Goal: Task Accomplishment & Management: Use online tool/utility

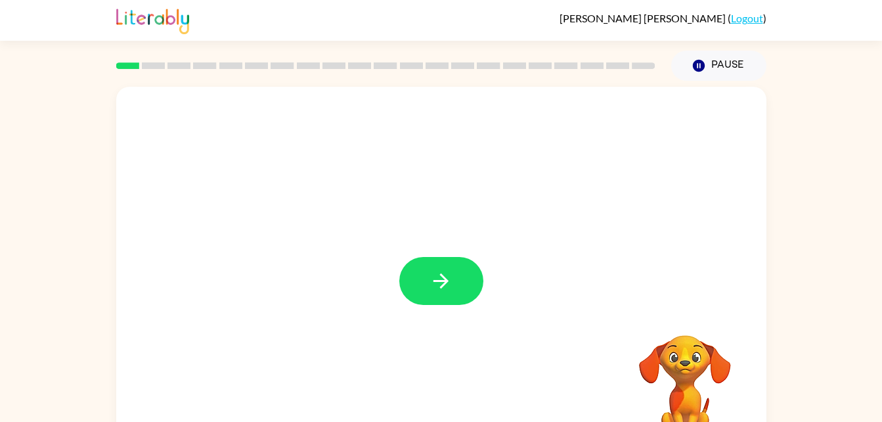
click at [462, 304] on button "button" at bounding box center [441, 281] width 84 height 48
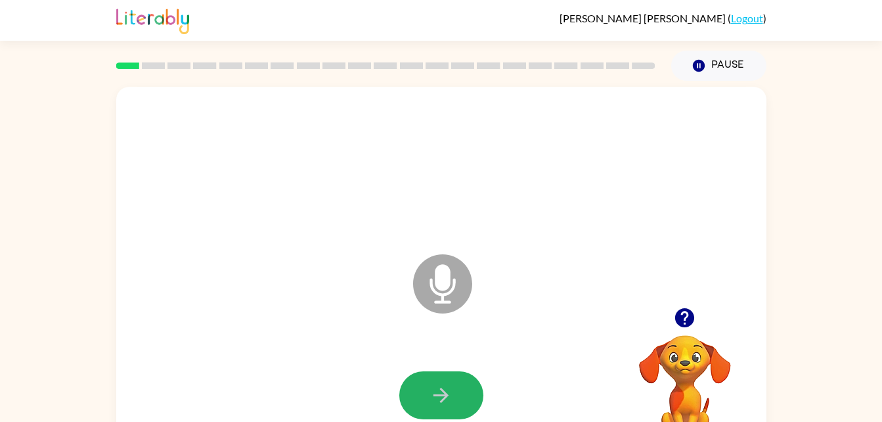
click at [417, 380] on button "button" at bounding box center [441, 395] width 84 height 48
click at [428, 394] on button "button" at bounding box center [441, 395] width 84 height 48
click at [428, 391] on button "button" at bounding box center [441, 395] width 84 height 48
click at [427, 384] on button "button" at bounding box center [441, 395] width 84 height 48
click at [432, 391] on icon "button" at bounding box center [440, 394] width 23 height 23
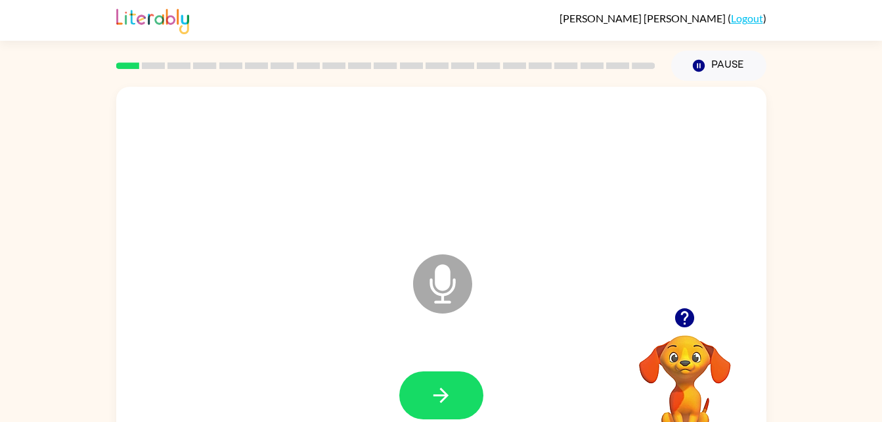
click at [475, 383] on button "button" at bounding box center [441, 395] width 84 height 48
click at [444, 389] on icon "button" at bounding box center [440, 394] width 23 height 23
click at [412, 376] on button "button" at bounding box center [441, 395] width 84 height 48
click at [436, 397] on icon "button" at bounding box center [440, 394] width 23 height 23
click at [433, 401] on icon "button" at bounding box center [440, 394] width 23 height 23
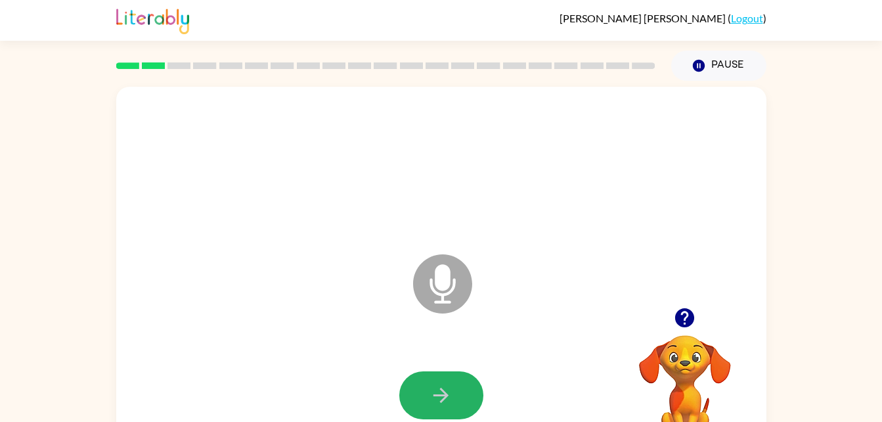
click at [415, 400] on button "button" at bounding box center [441, 395] width 84 height 48
click at [426, 400] on button "button" at bounding box center [441, 395] width 84 height 48
click at [426, 397] on button "button" at bounding box center [441, 395] width 84 height 48
click at [693, 383] on video "Your browser must support playing .mp4 files to use Literably. Please try using…" at bounding box center [684, 379] width 131 height 131
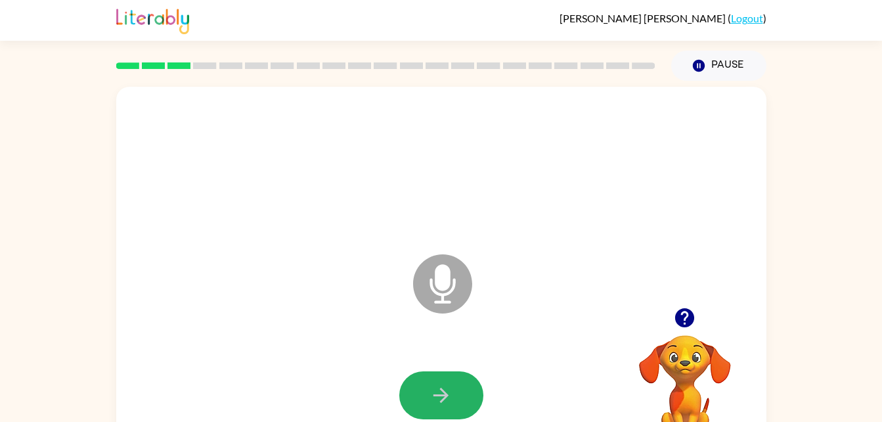
click at [430, 386] on icon "button" at bounding box center [440, 394] width 23 height 23
click at [461, 386] on button "button" at bounding box center [441, 395] width 84 height 48
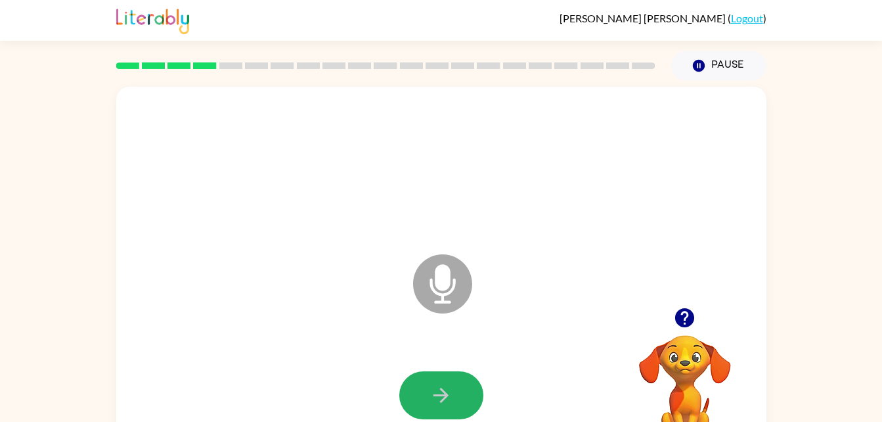
click at [462, 390] on button "button" at bounding box center [441, 395] width 84 height 48
click at [456, 391] on button "button" at bounding box center [441, 395] width 84 height 48
click at [499, 372] on div at bounding box center [441, 395] width 624 height 108
click at [454, 385] on button "button" at bounding box center [441, 395] width 84 height 48
click at [454, 383] on button "button" at bounding box center [441, 395] width 84 height 48
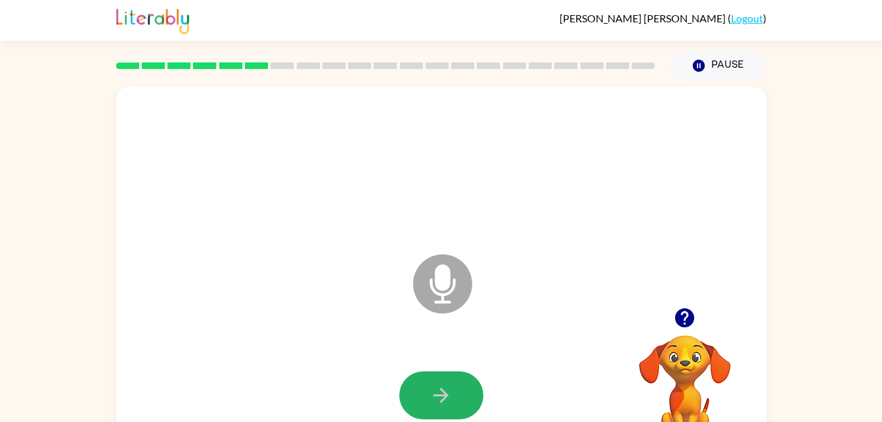
click at [455, 388] on button "button" at bounding box center [441, 395] width 84 height 48
click at [431, 393] on icon "button" at bounding box center [440, 394] width 23 height 23
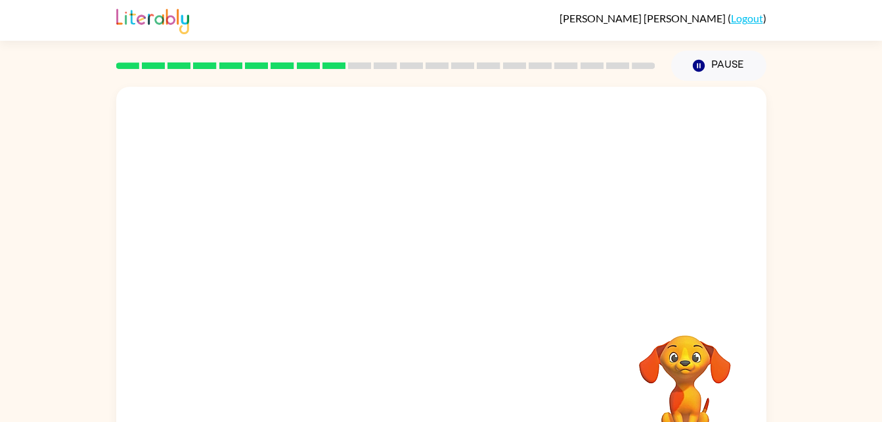
drag, startPoint x: 431, startPoint y: 393, endPoint x: 813, endPoint y: 226, distance: 417.8
click at [813, 226] on div "Your browser must support playing .mp4 files to use Literably. Please try using…" at bounding box center [441, 271] width 882 height 381
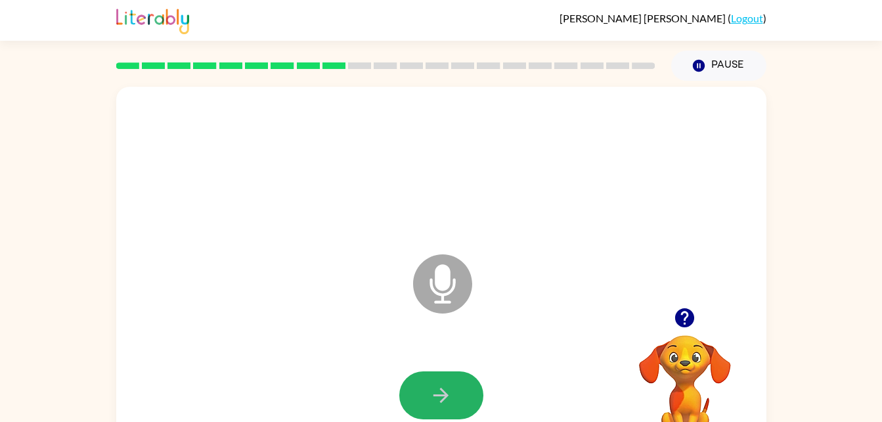
click at [443, 384] on icon "button" at bounding box center [440, 394] width 23 height 23
click at [443, 387] on icon "button" at bounding box center [440, 394] width 23 height 23
click at [455, 391] on button "button" at bounding box center [441, 395] width 84 height 48
click at [455, 387] on button "button" at bounding box center [441, 395] width 84 height 48
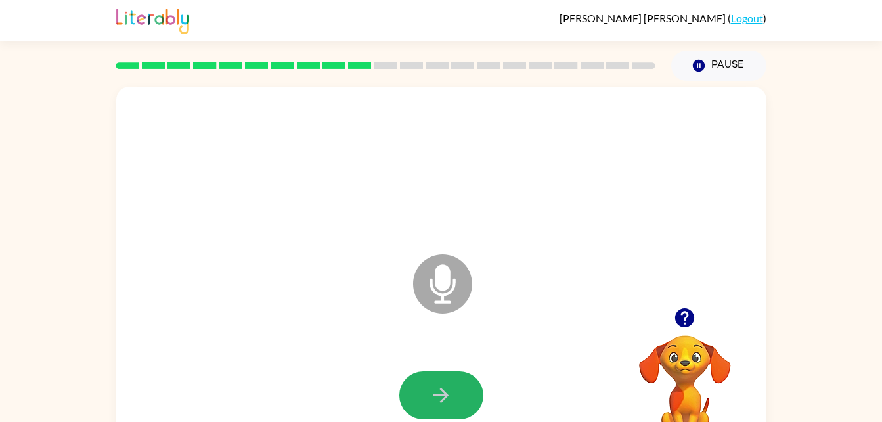
click at [455, 387] on button "button" at bounding box center [441, 395] width 84 height 48
drag, startPoint x: 455, startPoint y: 387, endPoint x: 846, endPoint y: 263, distance: 410.1
click at [846, 263] on div "Microphone The Microphone is here when it is your turn to talk Your browser mus…" at bounding box center [441, 271] width 882 height 381
click at [414, 408] on button "button" at bounding box center [441, 395] width 84 height 48
drag, startPoint x: 422, startPoint y: 411, endPoint x: 376, endPoint y: 335, distance: 88.6
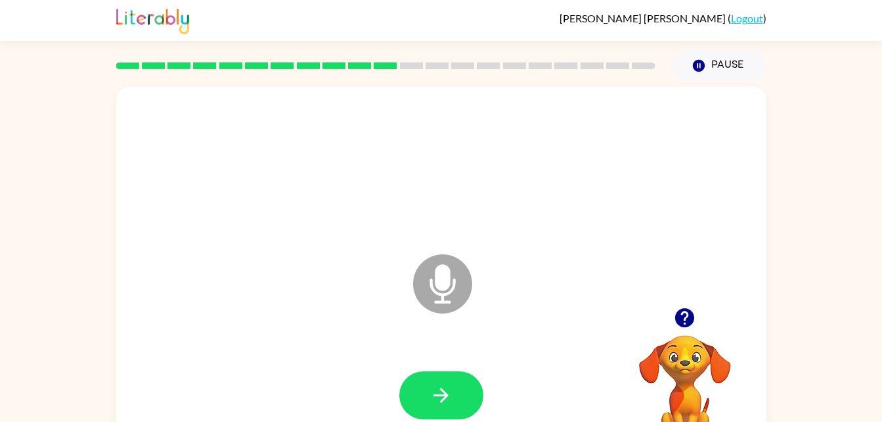
click at [376, 335] on div "Microphone The Microphone is here when it is your turn to talk" at bounding box center [441, 274] width 650 height 375
click at [425, 404] on button "button" at bounding box center [441, 395] width 84 height 48
drag, startPoint x: 425, startPoint y: 404, endPoint x: 402, endPoint y: 385, distance: 29.8
click at [402, 385] on button "button" at bounding box center [441, 395] width 84 height 48
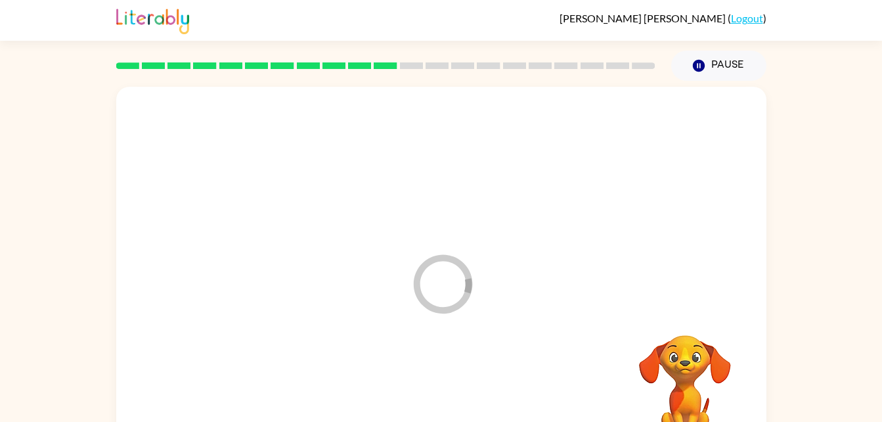
click at [402, 385] on div at bounding box center [441, 395] width 624 height 108
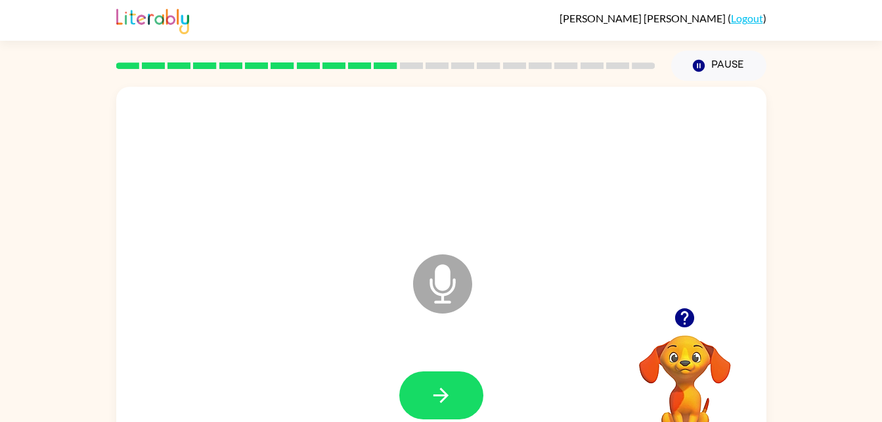
click at [437, 369] on div at bounding box center [441, 395] width 624 height 108
click at [437, 385] on icon "button" at bounding box center [440, 394] width 23 height 23
drag, startPoint x: 437, startPoint y: 385, endPoint x: 430, endPoint y: 420, distance: 35.4
click at [430, 420] on div at bounding box center [441, 395] width 624 height 108
click at [429, 406] on button "button" at bounding box center [441, 395] width 84 height 48
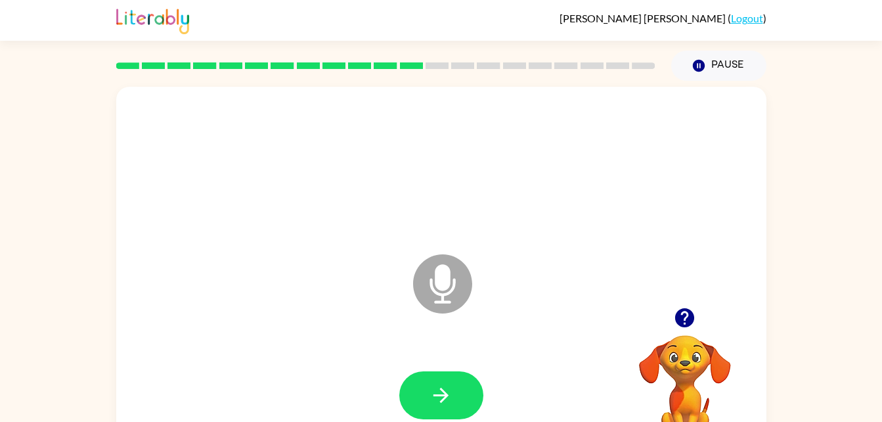
click at [427, 412] on button "button" at bounding box center [441, 395] width 84 height 48
click at [440, 411] on button "button" at bounding box center [441, 395] width 84 height 48
click at [438, 404] on icon "button" at bounding box center [440, 394] width 23 height 23
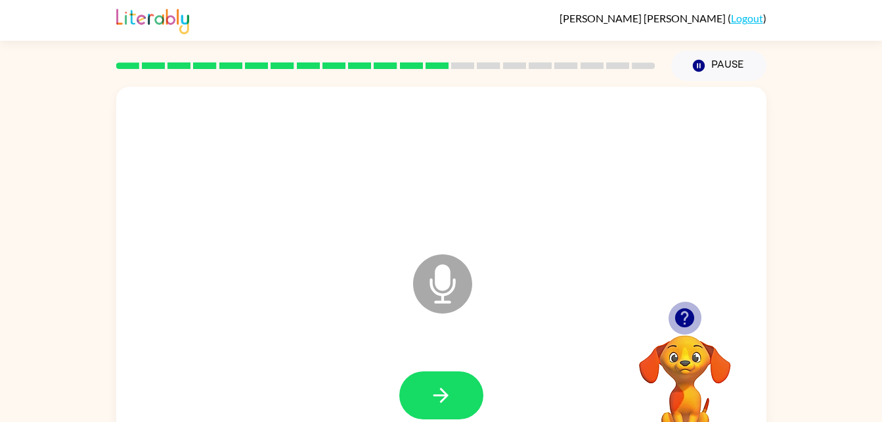
click at [681, 316] on icon "button" at bounding box center [684, 317] width 19 height 19
click at [682, 316] on icon "button" at bounding box center [684, 317] width 19 height 19
click at [458, 397] on button "button" at bounding box center [441, 395] width 84 height 48
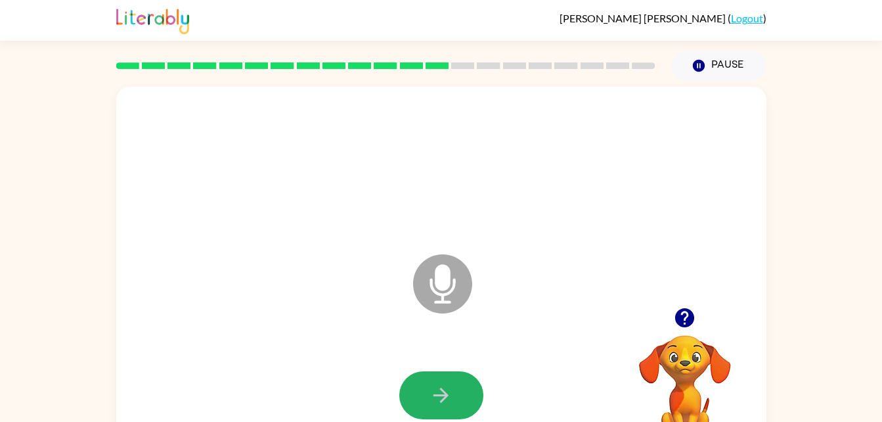
click at [464, 412] on button "button" at bounding box center [441, 395] width 84 height 48
drag, startPoint x: 464, startPoint y: 412, endPoint x: 444, endPoint y: 398, distance: 24.0
click at [444, 398] on div at bounding box center [441, 395] width 624 height 108
click at [444, 398] on icon "button" at bounding box center [440, 394] width 15 height 15
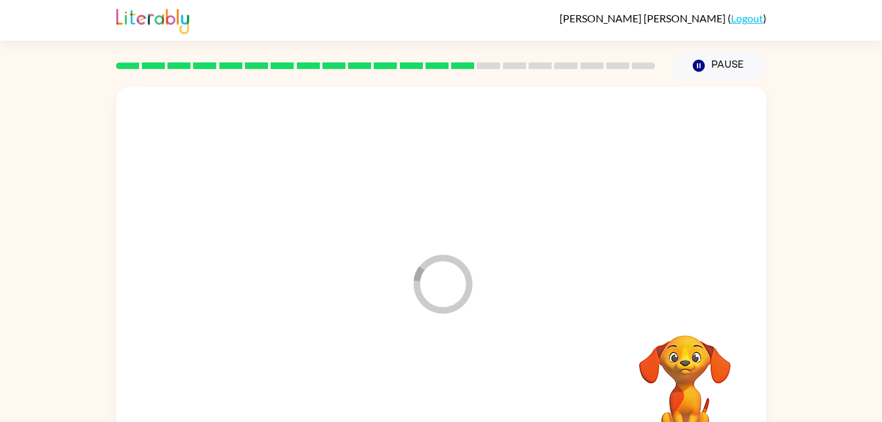
click at [444, 398] on div at bounding box center [441, 395] width 624 height 108
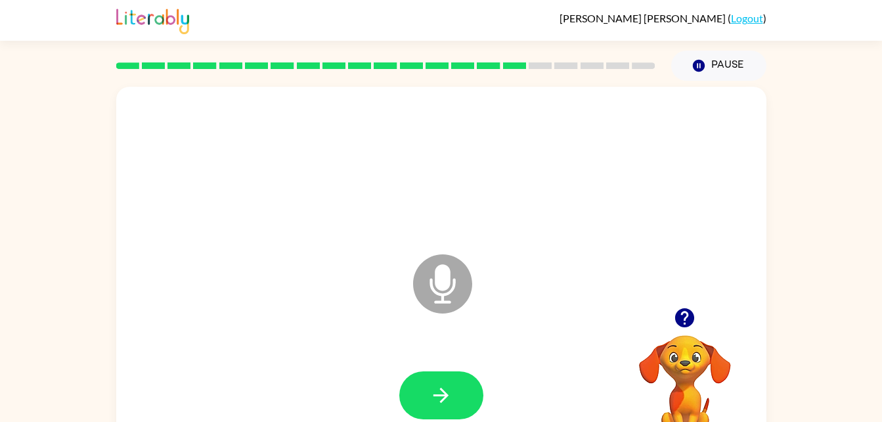
click at [457, 397] on button "button" at bounding box center [441, 395] width 84 height 48
click at [456, 382] on button "button" at bounding box center [441, 395] width 84 height 48
click at [680, 327] on icon "button" at bounding box center [684, 317] width 23 height 23
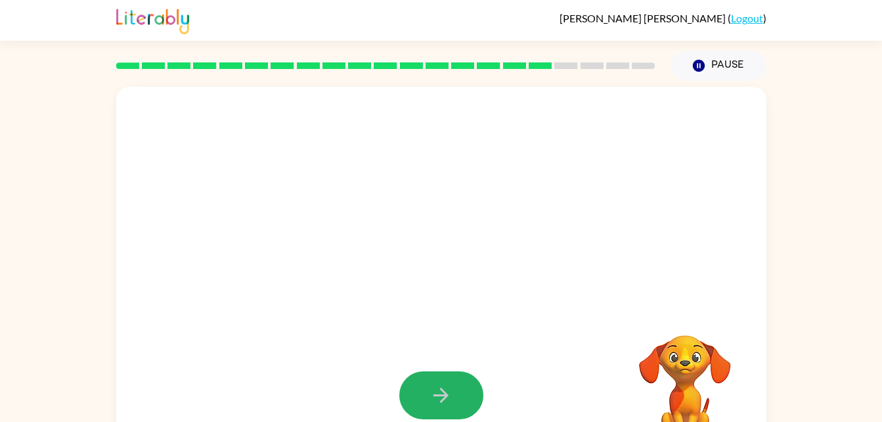
click at [431, 395] on icon "button" at bounding box center [440, 394] width 23 height 23
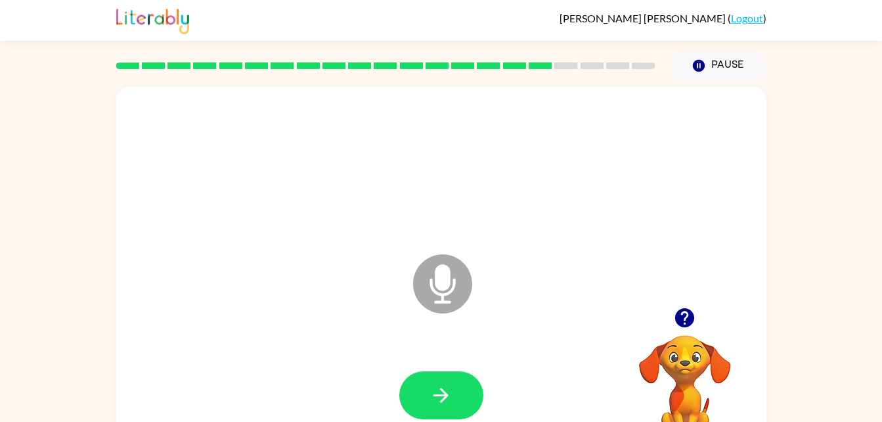
click at [442, 404] on icon "button" at bounding box center [440, 394] width 23 height 23
click at [443, 400] on icon "button" at bounding box center [440, 394] width 15 height 15
click at [437, 379] on button "button" at bounding box center [441, 395] width 84 height 48
drag, startPoint x: 437, startPoint y: 379, endPoint x: 356, endPoint y: 154, distance: 239.5
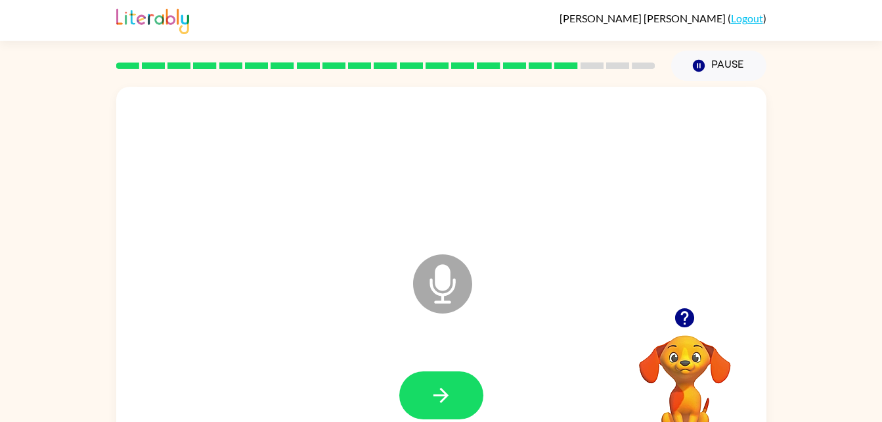
click at [356, 154] on div at bounding box center [441, 167] width 624 height 108
click at [471, 380] on button "button" at bounding box center [441, 395] width 84 height 48
click at [444, 371] on button "button" at bounding box center [441, 395] width 84 height 48
drag, startPoint x: 461, startPoint y: 405, endPoint x: 402, endPoint y: 372, distance: 67.3
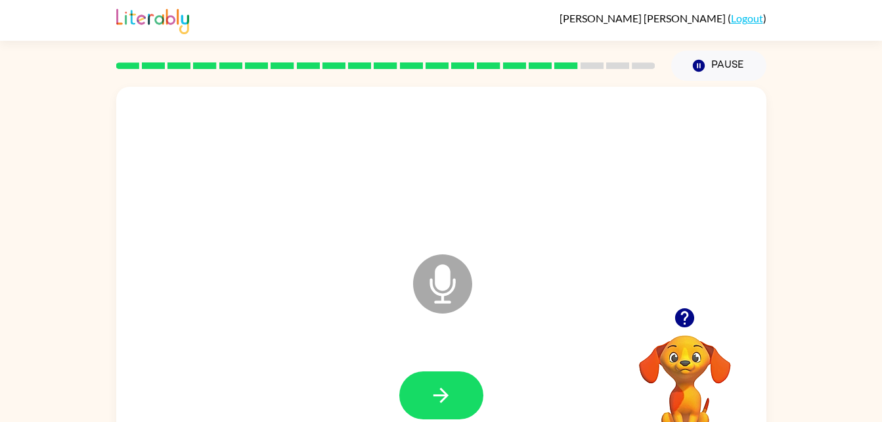
click at [402, 372] on div at bounding box center [441, 395] width 84 height 48
click at [427, 391] on button "button" at bounding box center [441, 395] width 84 height 48
click at [427, 395] on button "button" at bounding box center [441, 395] width 84 height 48
click at [433, 378] on button "button" at bounding box center [441, 395] width 84 height 48
click at [431, 375] on button "button" at bounding box center [441, 395] width 84 height 48
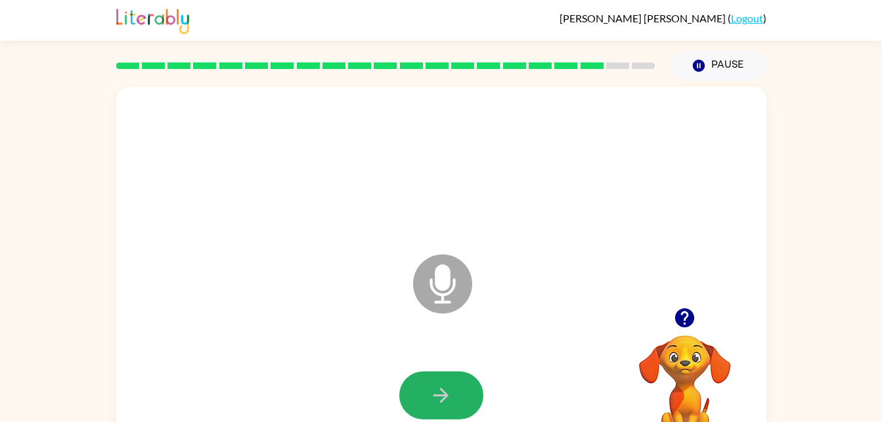
click at [455, 391] on button "button" at bounding box center [441, 395] width 84 height 48
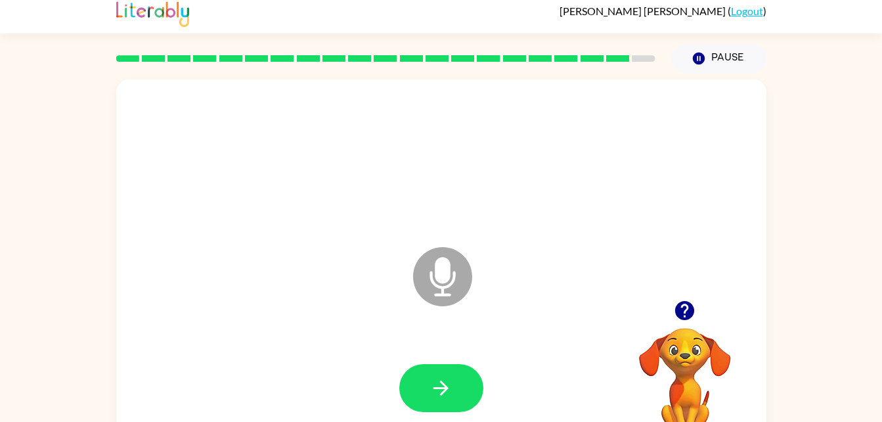
scroll to position [9, 0]
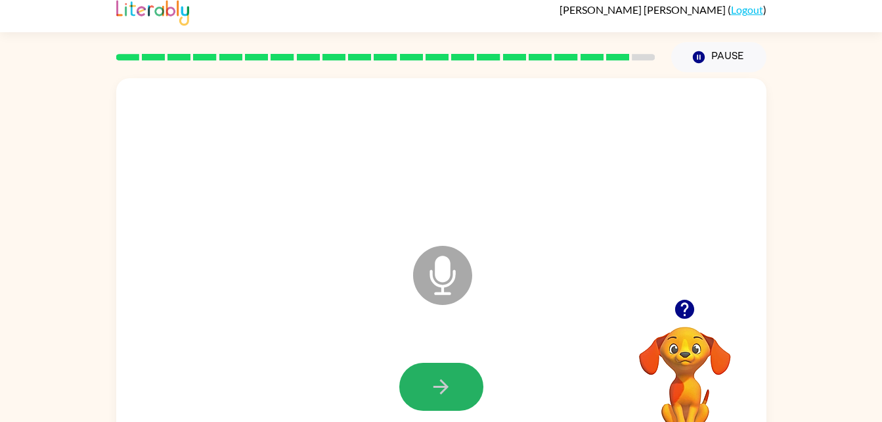
click at [451, 399] on button "button" at bounding box center [441, 386] width 84 height 48
click at [439, 376] on icon "button" at bounding box center [440, 386] width 23 height 23
click at [450, 381] on icon "button" at bounding box center [440, 386] width 23 height 23
